Goal: Task Accomplishment & Management: Complete application form

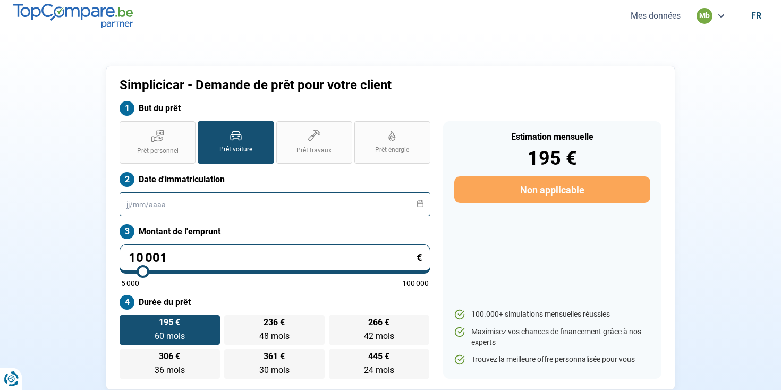
click at [200, 196] on input "text" at bounding box center [275, 204] width 311 height 24
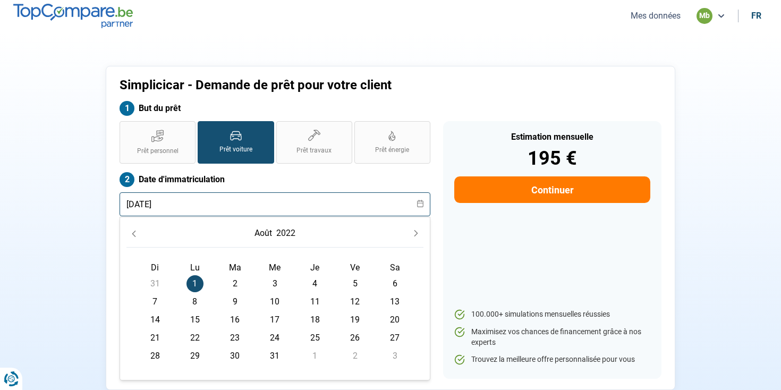
type input "[DATE]"
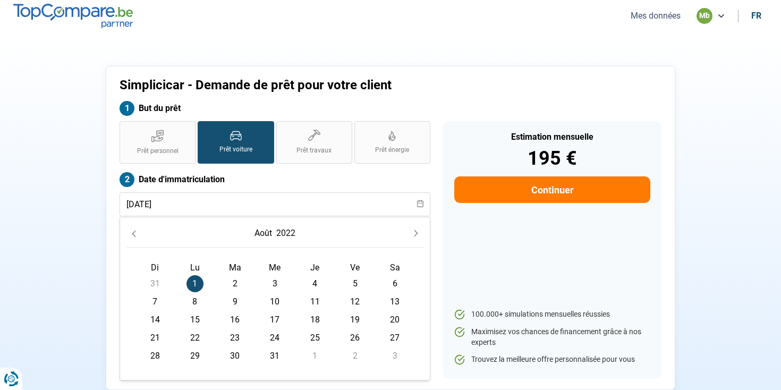
click at [199, 284] on span "1" at bounding box center [195, 283] width 17 height 17
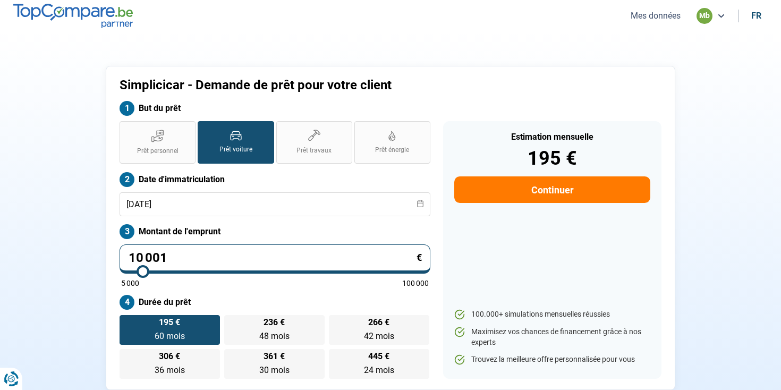
click at [189, 259] on input "10 001" at bounding box center [275, 259] width 311 height 29
click at [79, 260] on div "Simplicicar - Demande de prêt pour votre client But du prêt Prêt personnel Prêt…" at bounding box center [391, 228] width 702 height 324
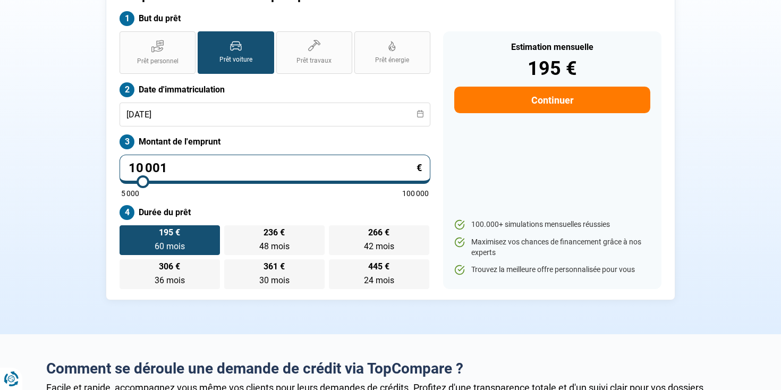
scroll to position [88, 0]
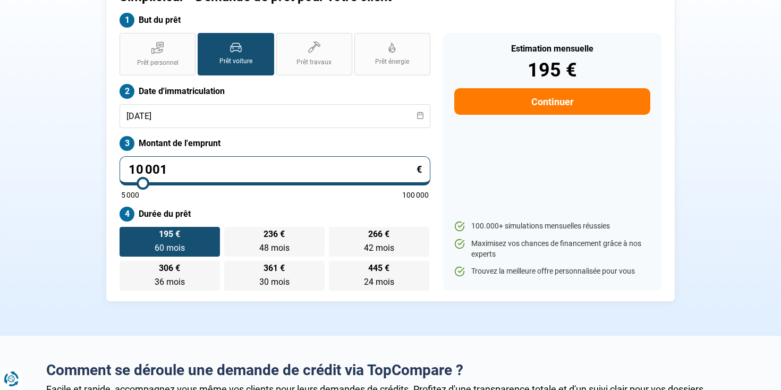
click at [172, 249] on span "60 mois" at bounding box center [170, 248] width 30 height 10
click at [127, 234] on input "195 € 60 mois 60 mois" at bounding box center [123, 230] width 7 height 7
click at [382, 287] on label "445 € 24 mois 24 mois" at bounding box center [379, 276] width 100 height 30
click at [336, 268] on input "445 € 24 mois 24 mois" at bounding box center [332, 264] width 7 height 7
radio input "true"
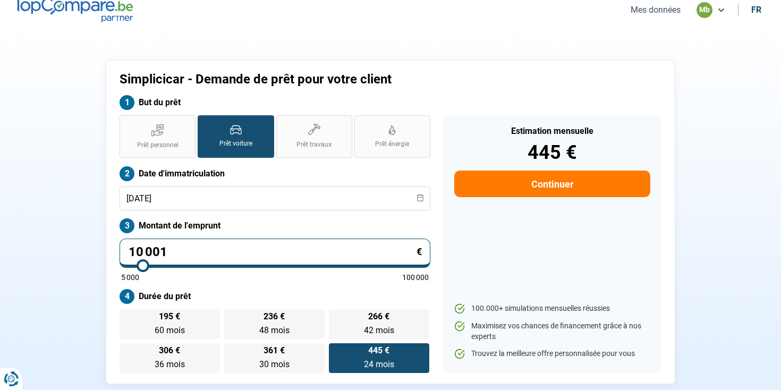
scroll to position [0, 0]
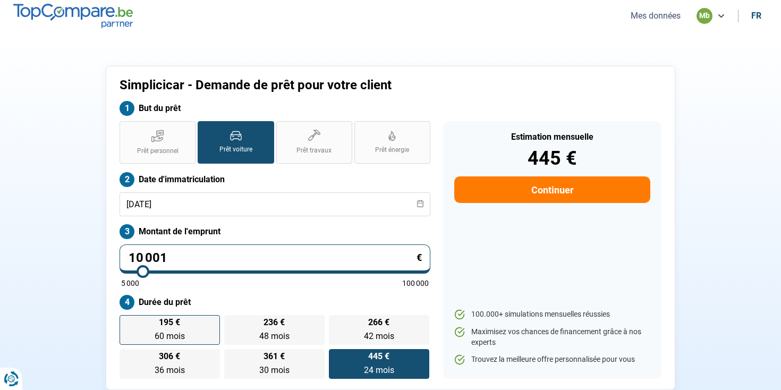
click at [138, 325] on label "195 € 60 mois 60 mois" at bounding box center [170, 330] width 100 height 30
click at [127, 322] on input "195 € 60 mois 60 mois" at bounding box center [123, 318] width 7 height 7
radio input "true"
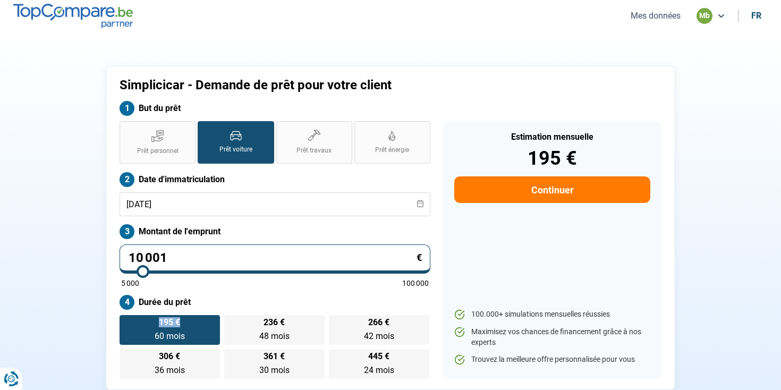
click at [156, 327] on label "195 € 60 mois 60 mois" at bounding box center [170, 330] width 100 height 30
click at [127, 322] on input "195 € 60 mois 60 mois" at bounding box center [123, 318] width 7 height 7
click at [190, 298] on label "Durée du prêt" at bounding box center [275, 302] width 311 height 15
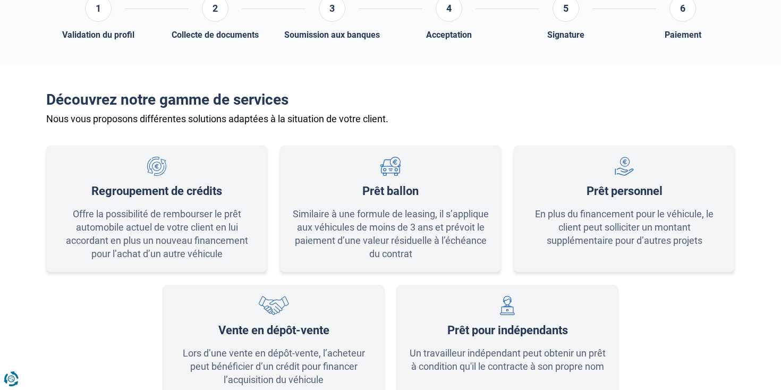
scroll to position [511, 0]
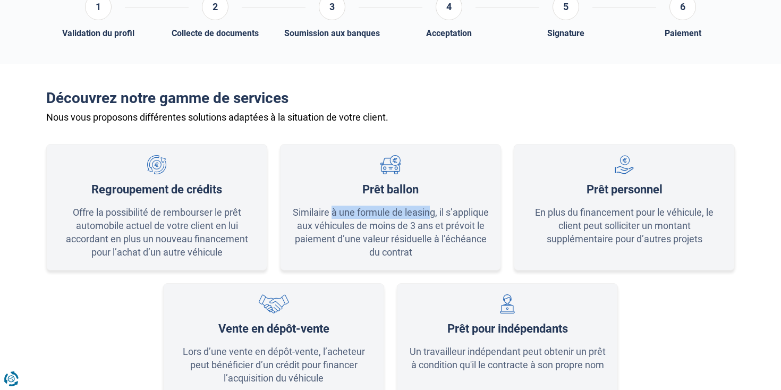
drag, startPoint x: 331, startPoint y: 210, endPoint x: 428, endPoint y: 212, distance: 97.3
click at [428, 212] on div "Similaire à une formule de leasing, il s’applique aux véhicules de moins de 3 a…" at bounding box center [390, 233] width 199 height 54
click at [412, 230] on div "Similaire à une formule de leasing, il s’applique aux véhicules de moins de 3 a…" at bounding box center [390, 233] width 199 height 54
click at [409, 173] on div "Prêt ballon Similaire à une formule de leasing, il s’applique aux véhicules de …" at bounding box center [390, 207] width 221 height 127
click at [402, 172] on div at bounding box center [390, 165] width 199 height 20
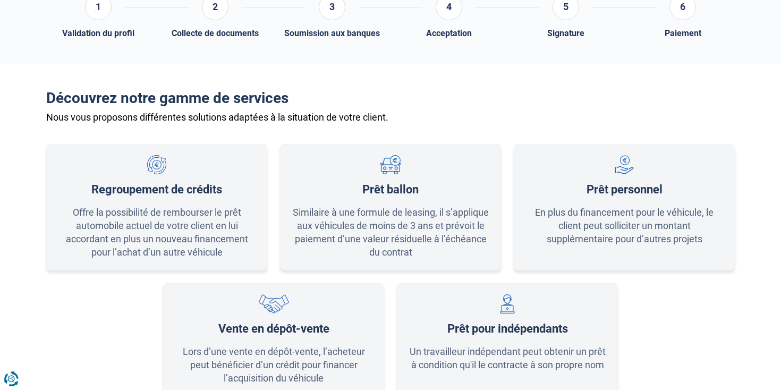
click at [388, 171] on img at bounding box center [391, 165] width 20 height 20
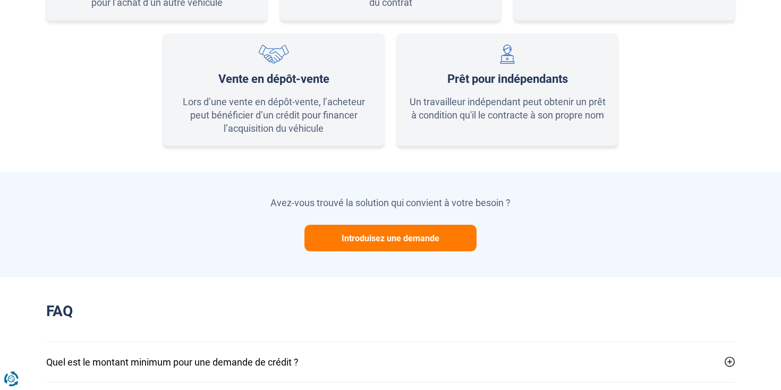
scroll to position [791, 0]
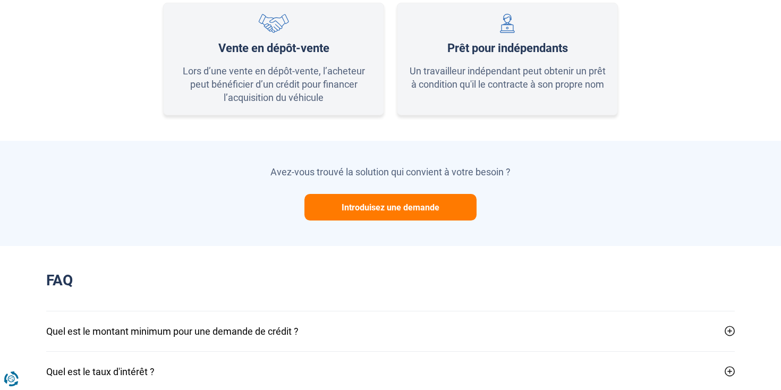
drag, startPoint x: 363, startPoint y: 162, endPoint x: 383, endPoint y: 157, distance: 21.2
click at [422, 158] on section "Avez-vous trouvé la solution qui convient à votre besoin ? Introduisez une dema…" at bounding box center [390, 193] width 781 height 105
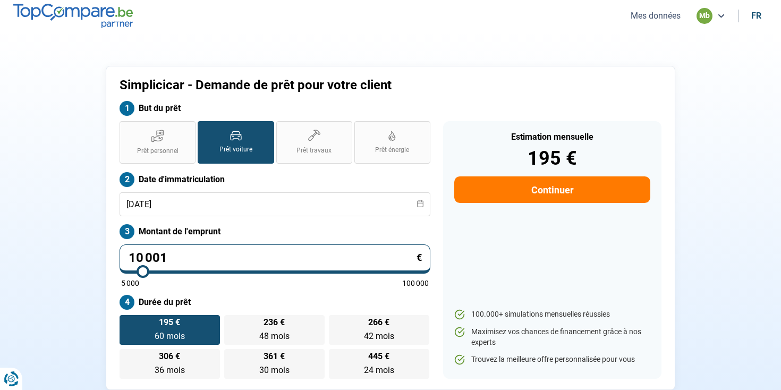
scroll to position [0, 0]
